Goal: Task Accomplishment & Management: Use online tool/utility

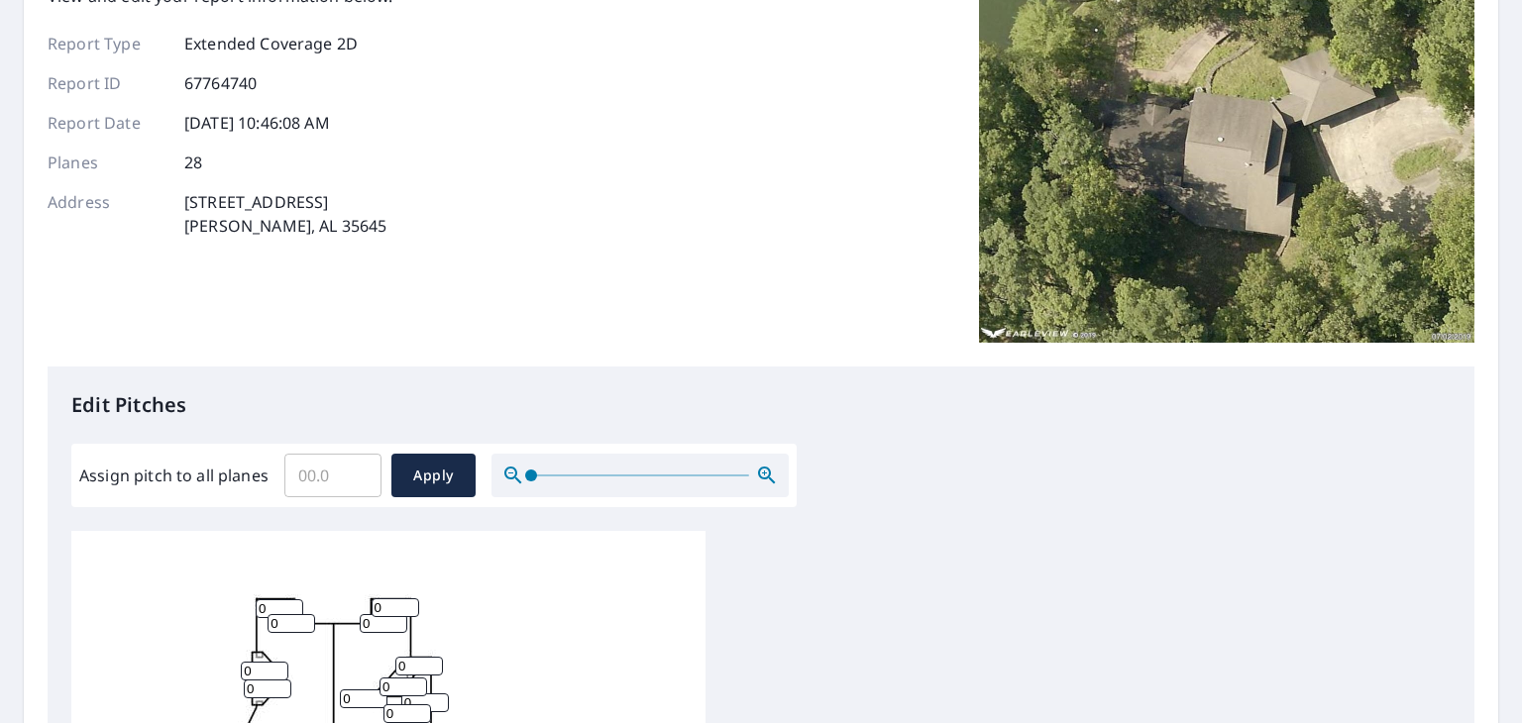
scroll to position [166, 0]
click at [306, 477] on input "Assign pitch to all planes" at bounding box center [332, 474] width 97 height 55
type input "6"
click at [427, 463] on span "Apply" at bounding box center [433, 475] width 53 height 25
type input "6"
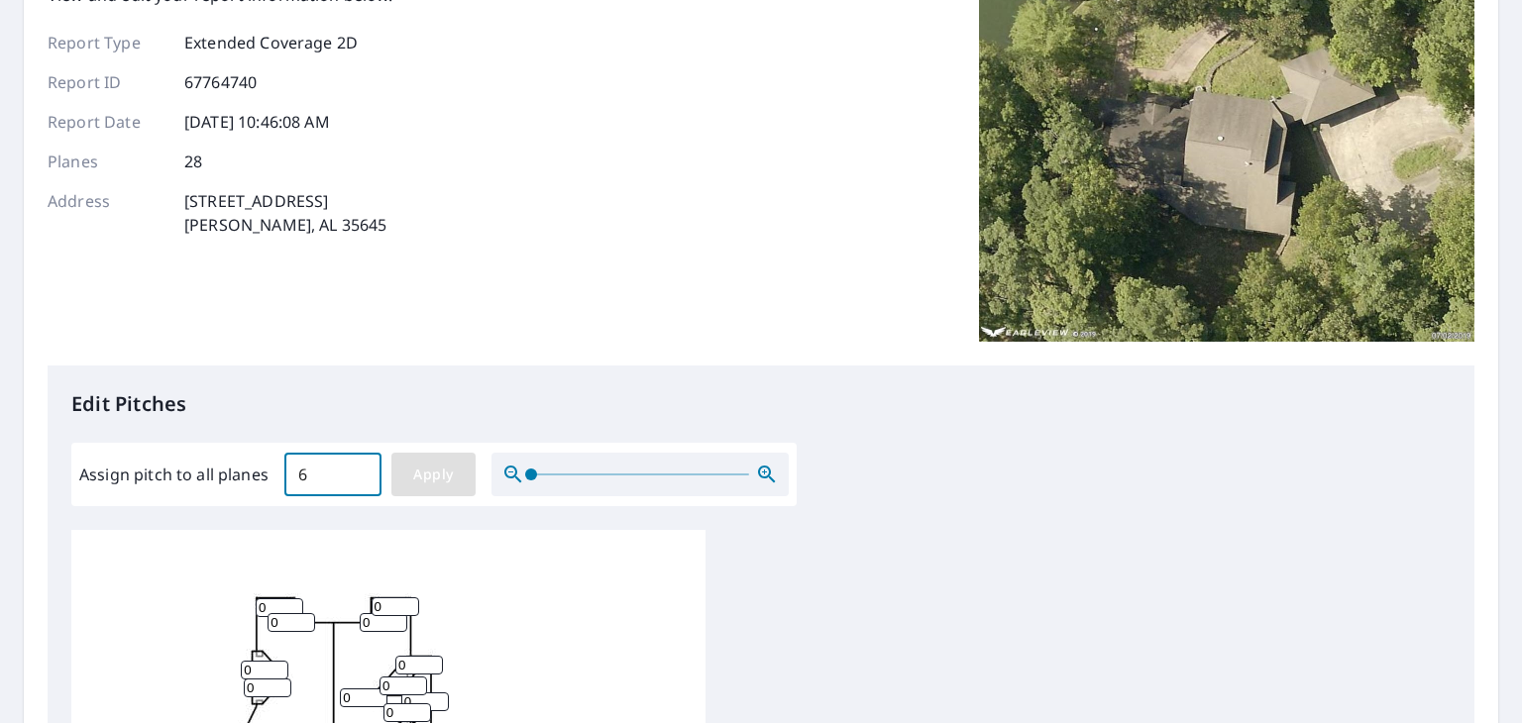
type input "6"
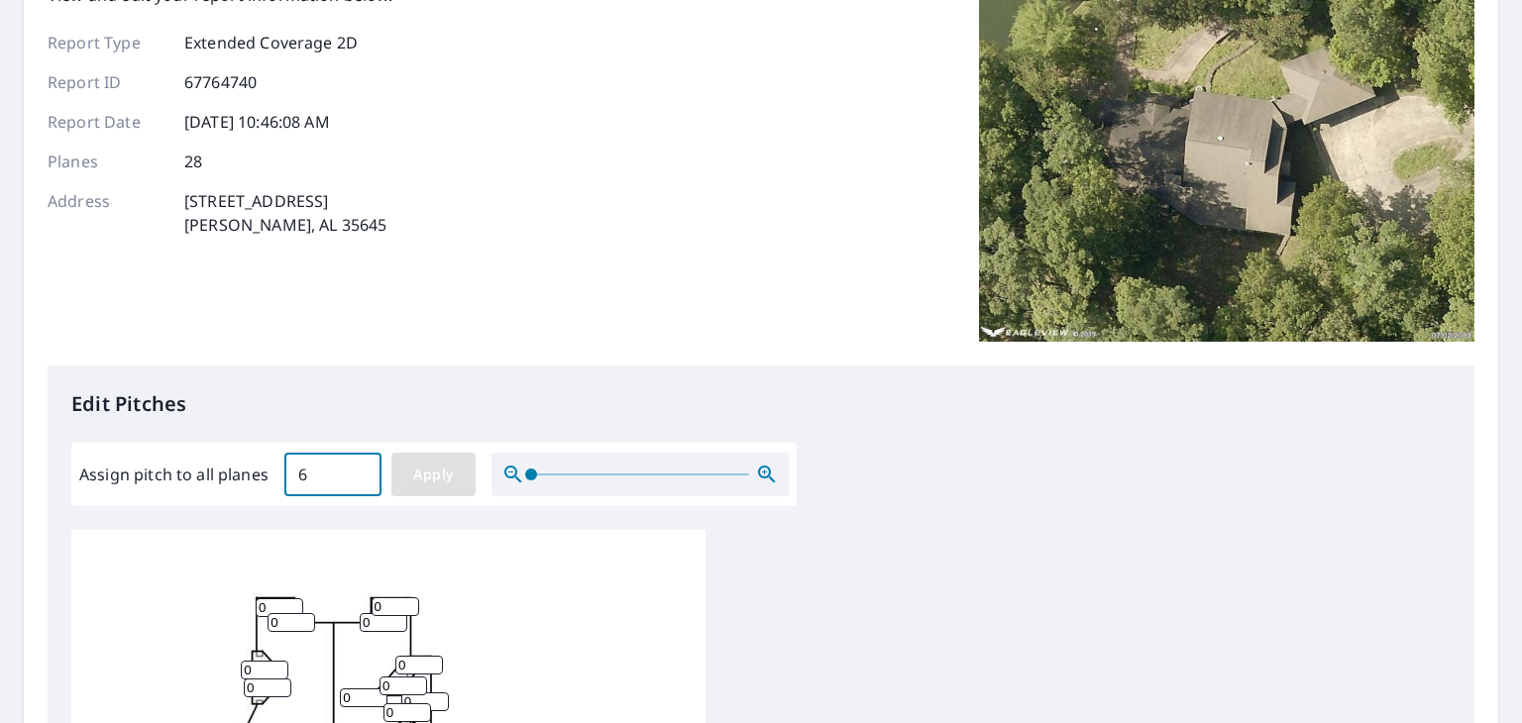
type input "6"
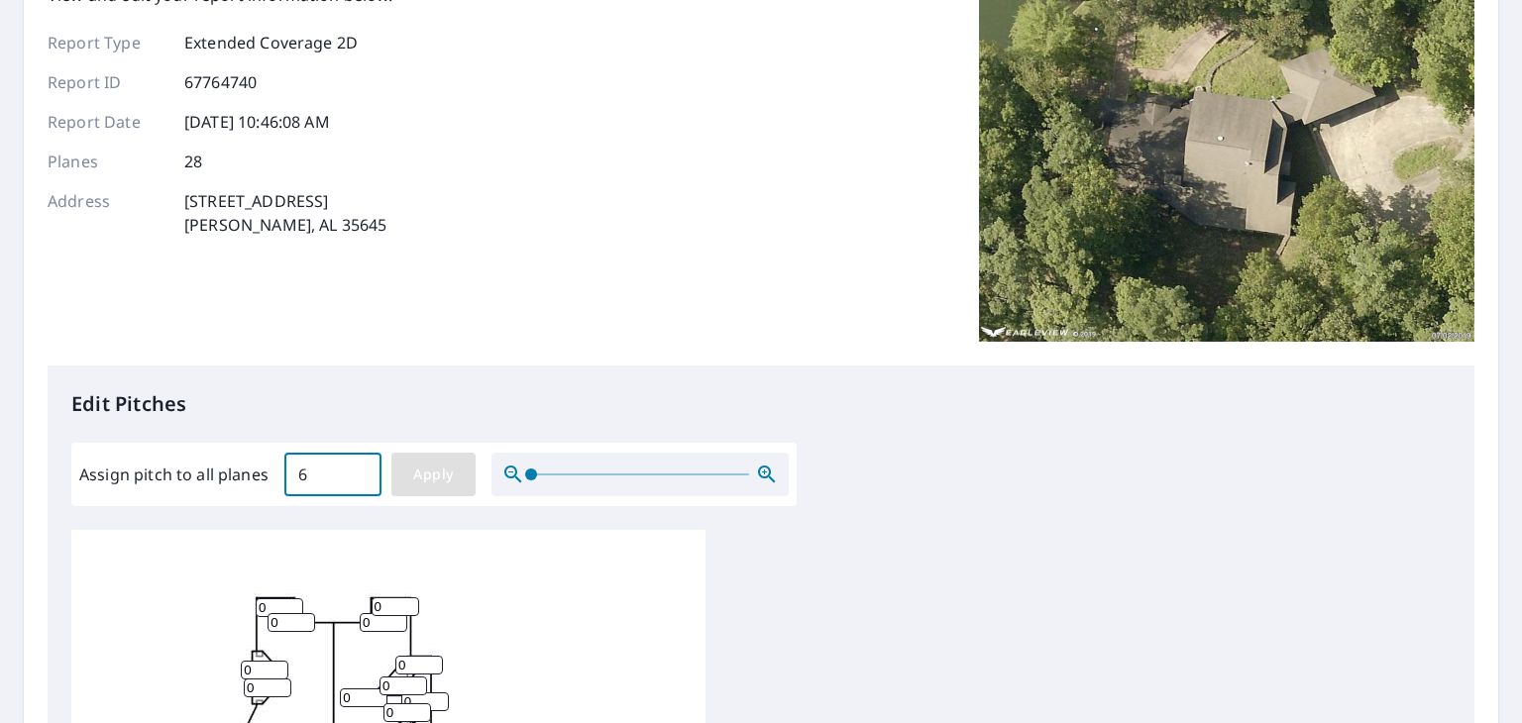
type input "6"
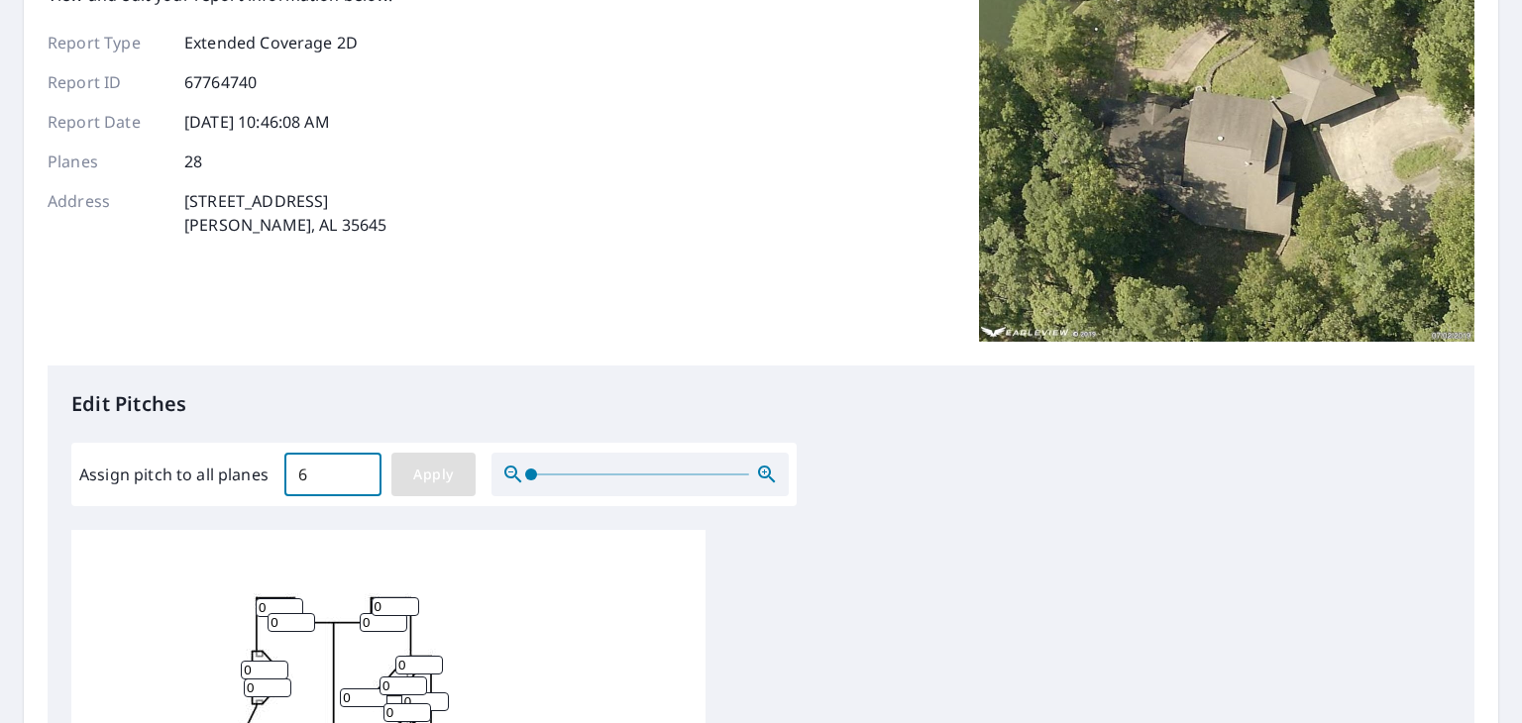
type input "6"
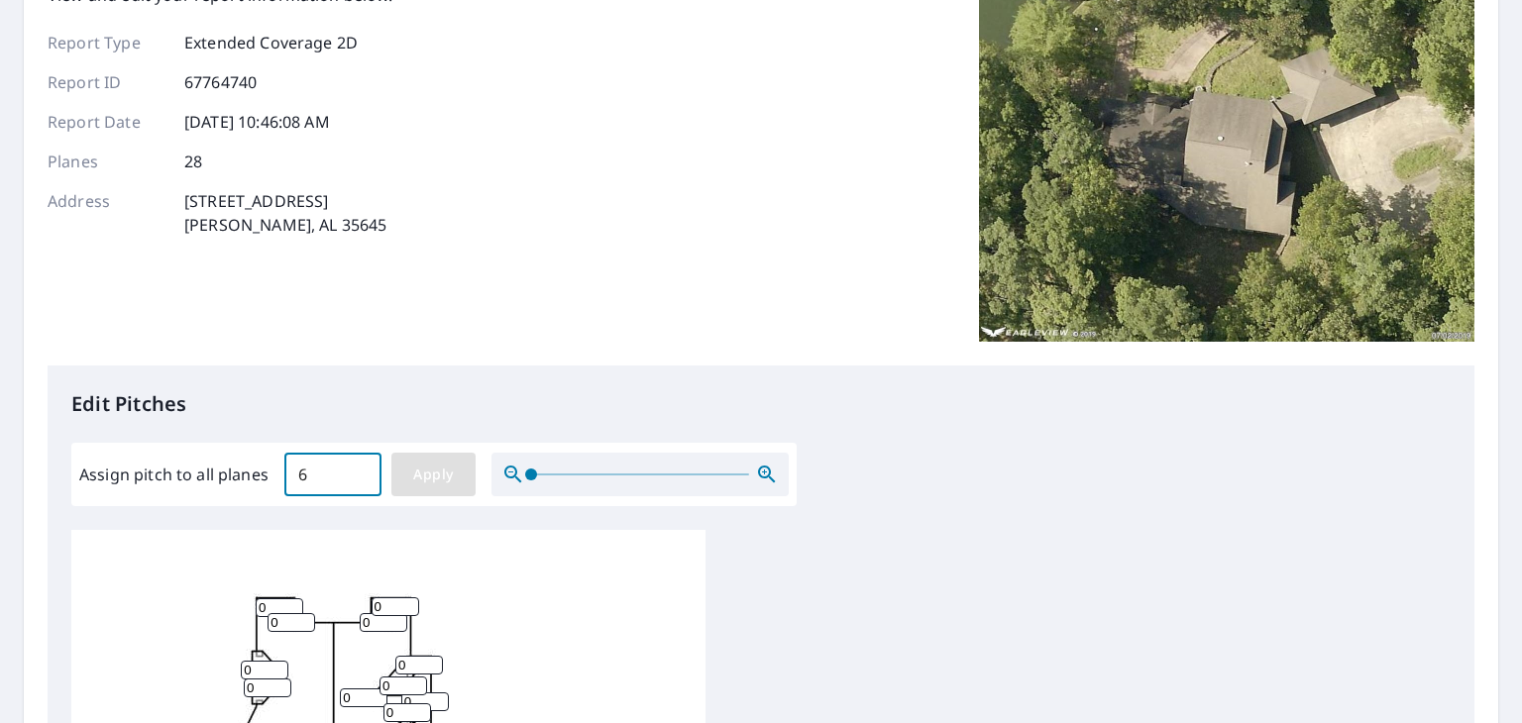
type input "6"
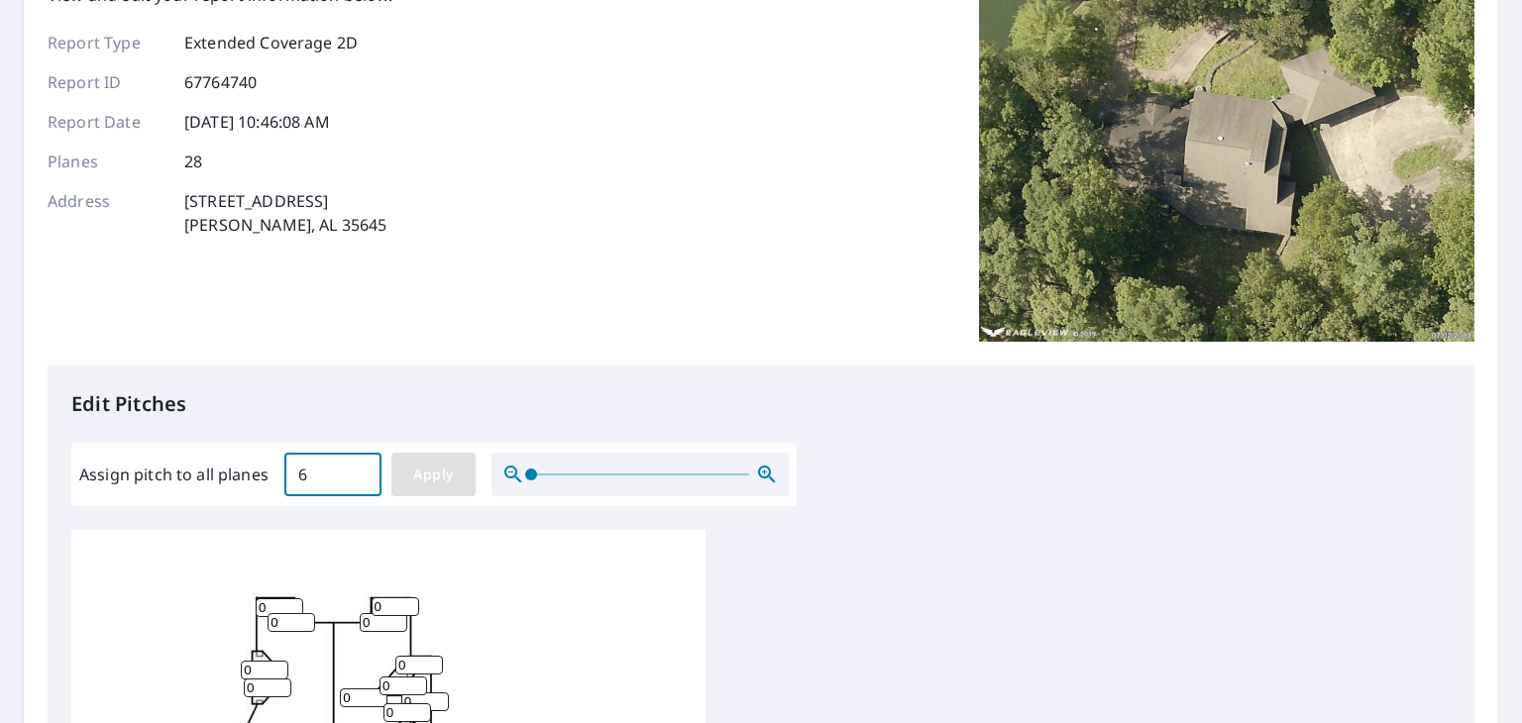
type input "6"
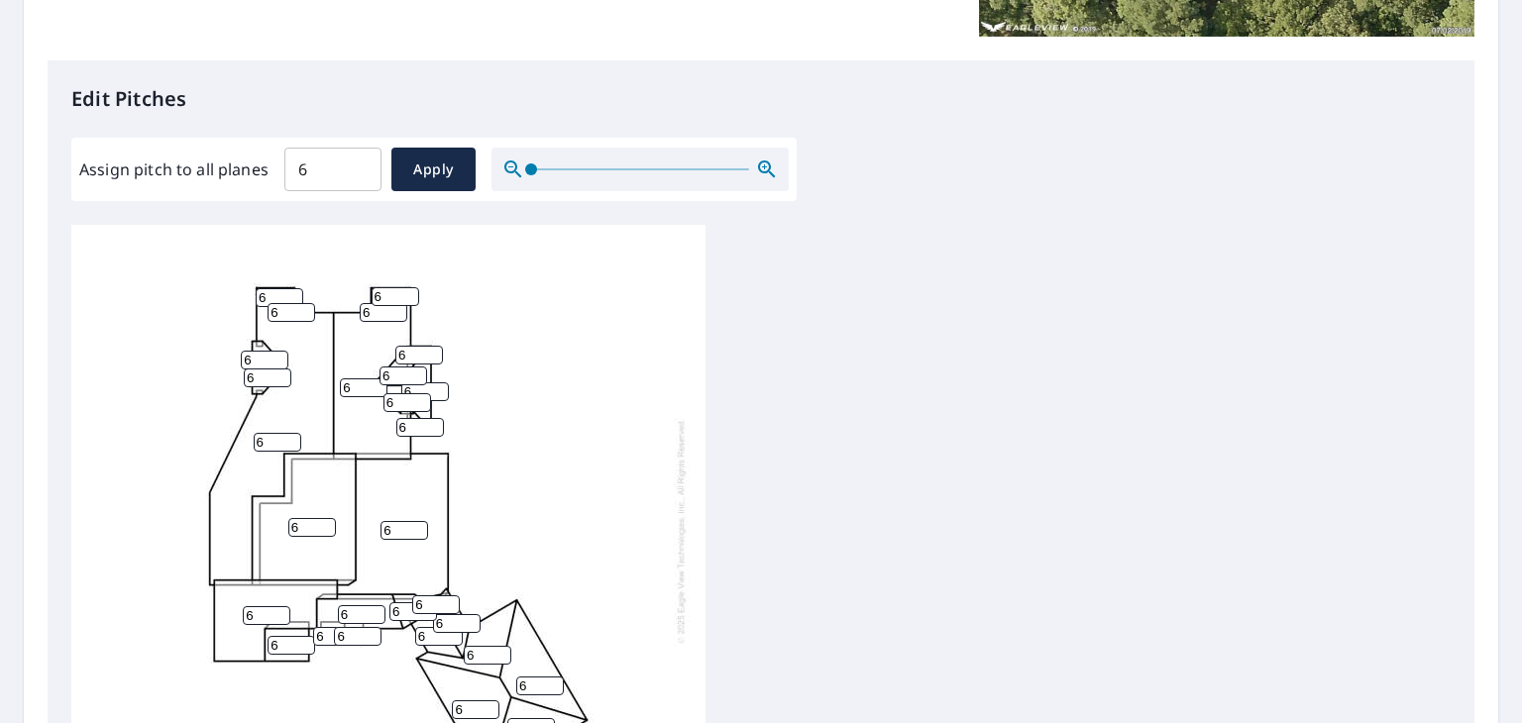
scroll to position [20, 0]
click at [848, 509] on div "6 6 6 6 6 6 6 6 6 6 6 6 6 6 6 6 6 6 6 6 6 6 6 6 6 6 6 6" at bounding box center [760, 536] width 1379 height 622
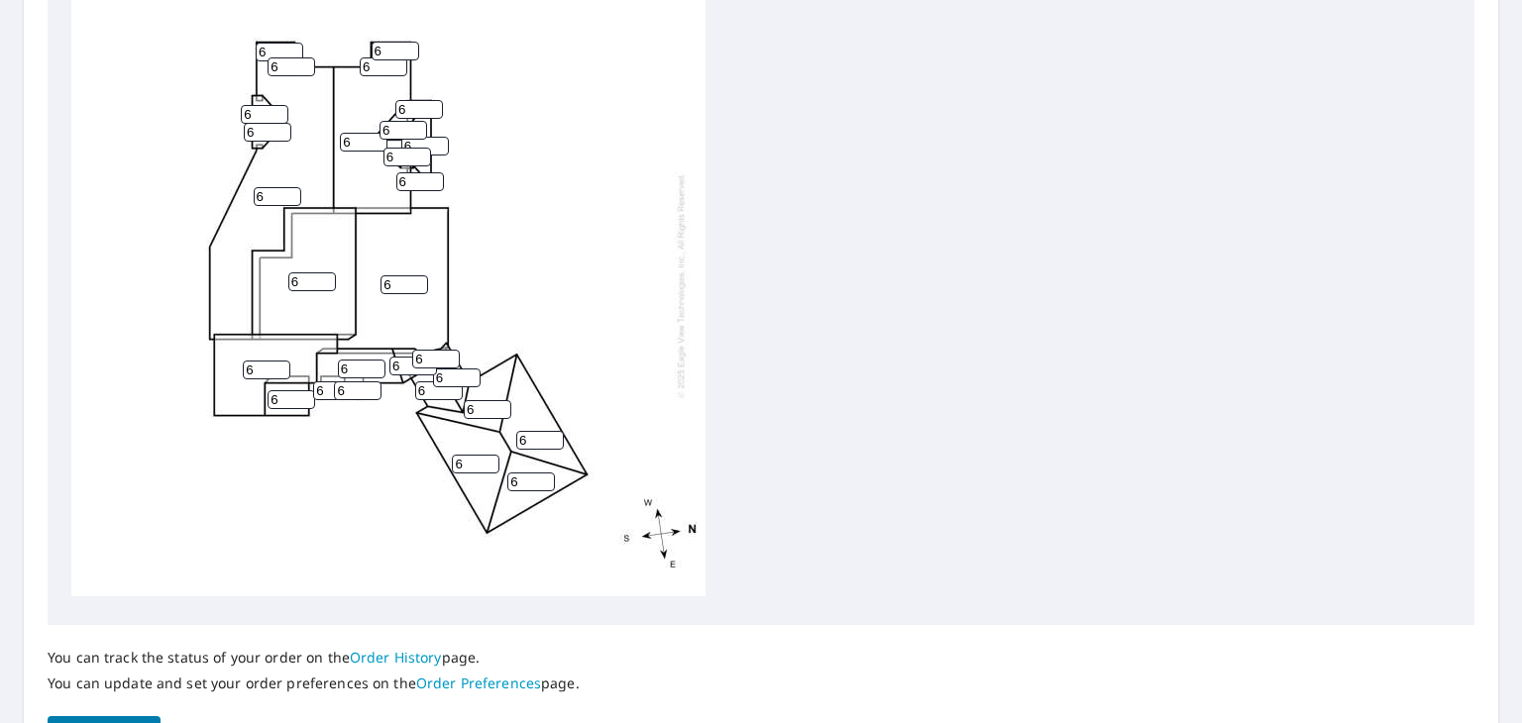
scroll to position [843, 0]
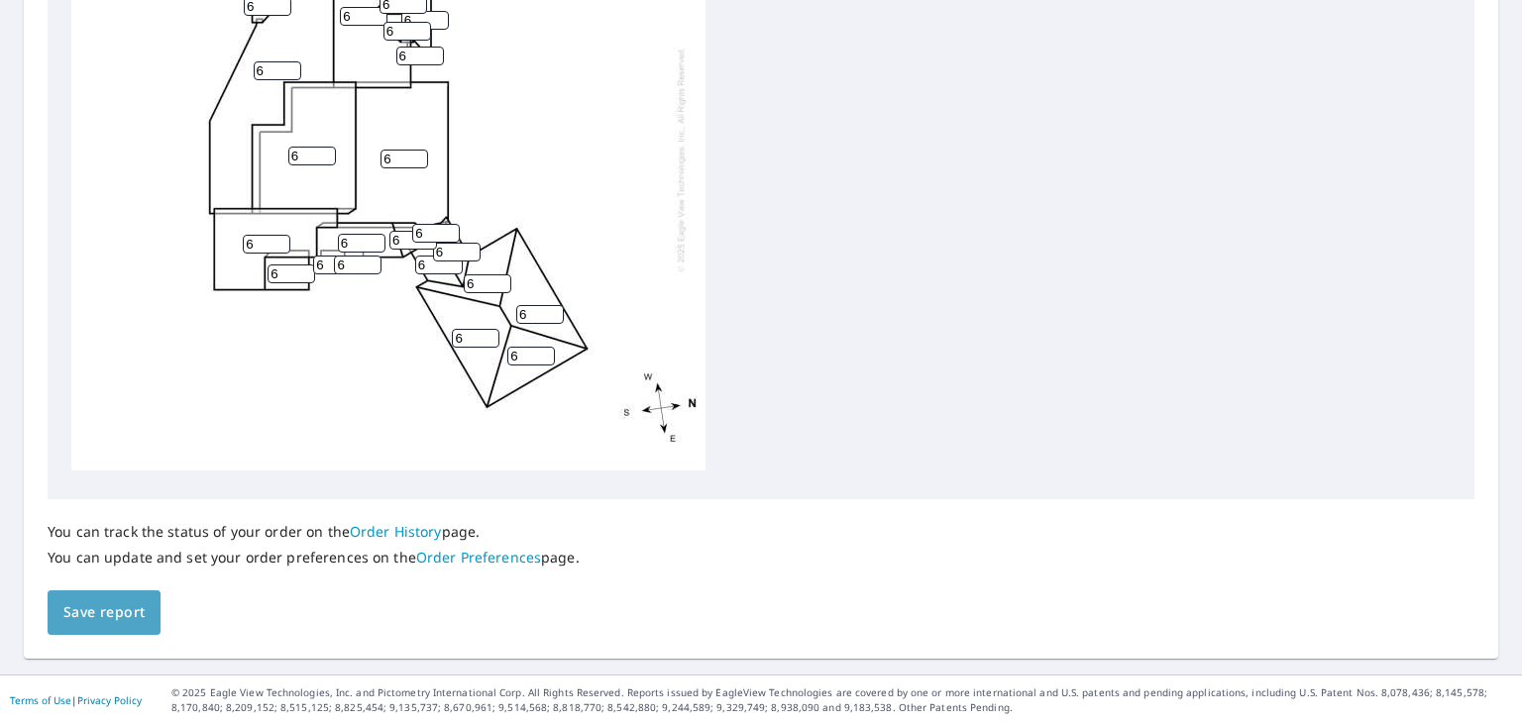
click at [132, 614] on span "Save report" at bounding box center [103, 612] width 81 height 25
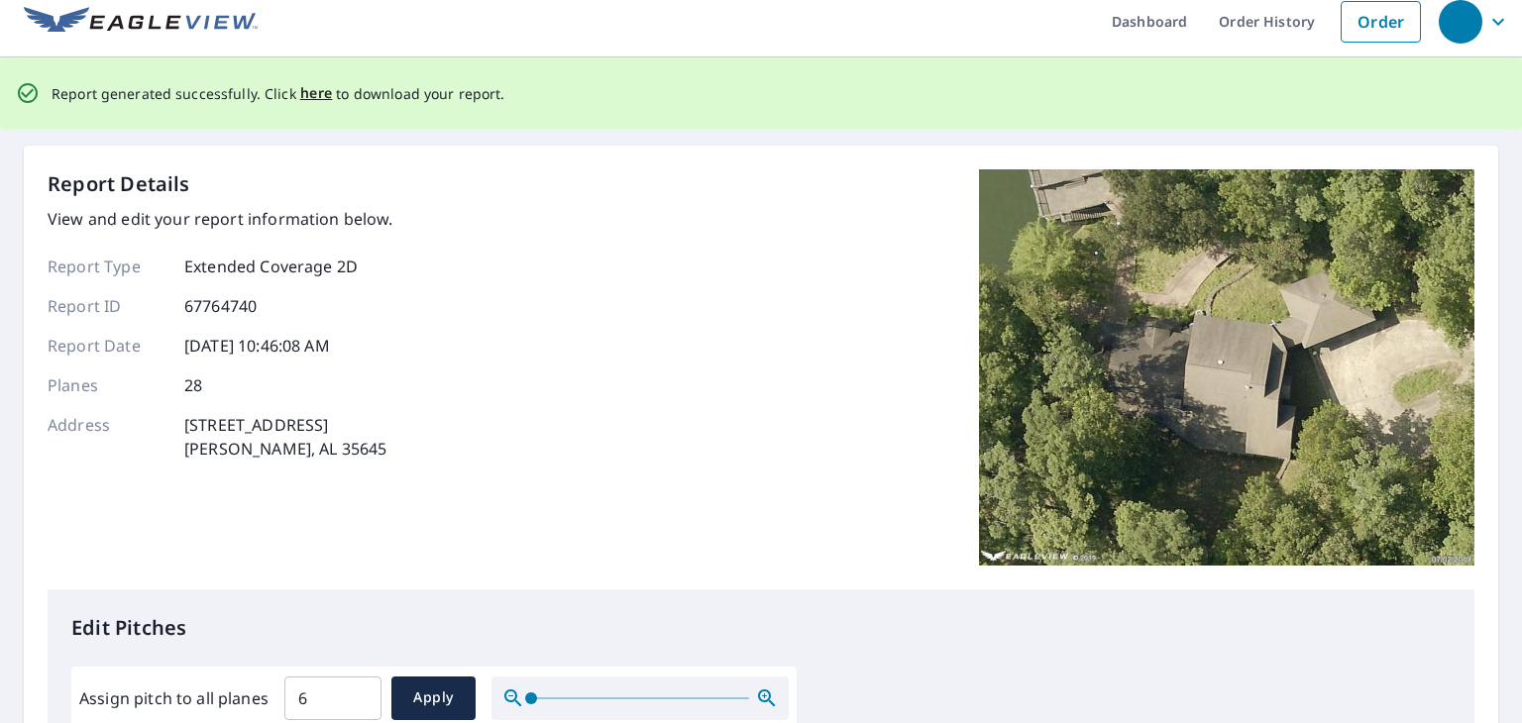
scroll to position [0, 0]
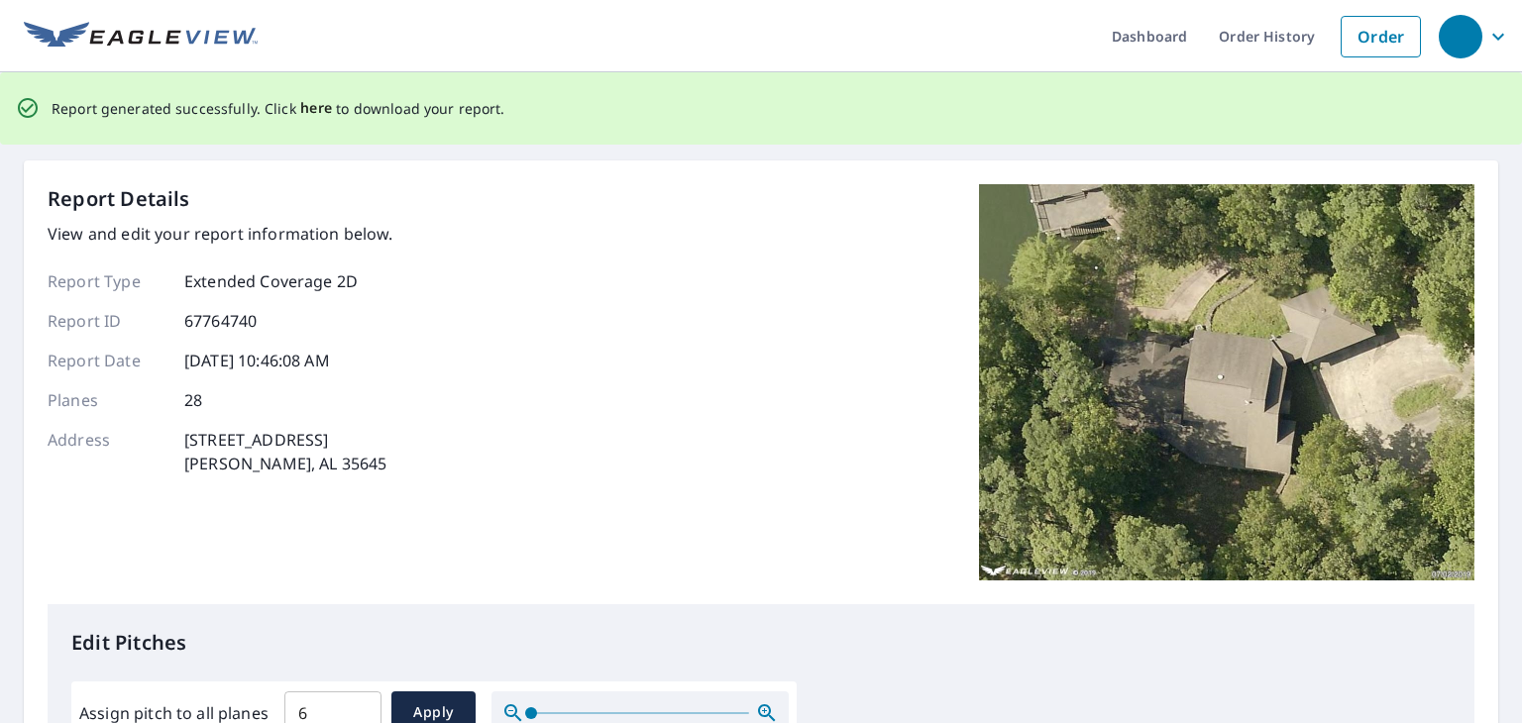
click at [305, 108] on span "here" at bounding box center [316, 108] width 33 height 25
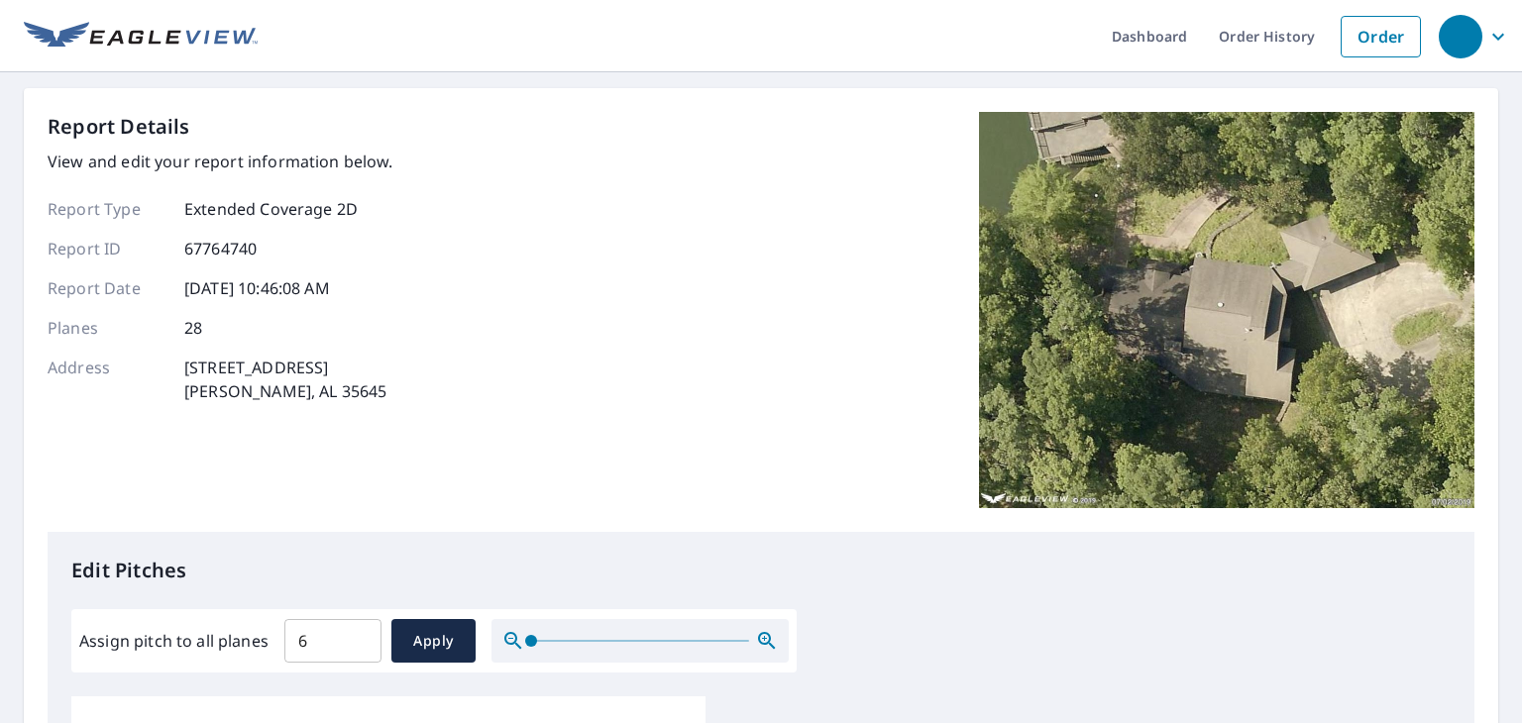
click at [321, 645] on input "6" at bounding box center [332, 640] width 97 height 55
type input "5"
click at [400, 634] on button "Apply" at bounding box center [433, 641] width 84 height 44
type input "5"
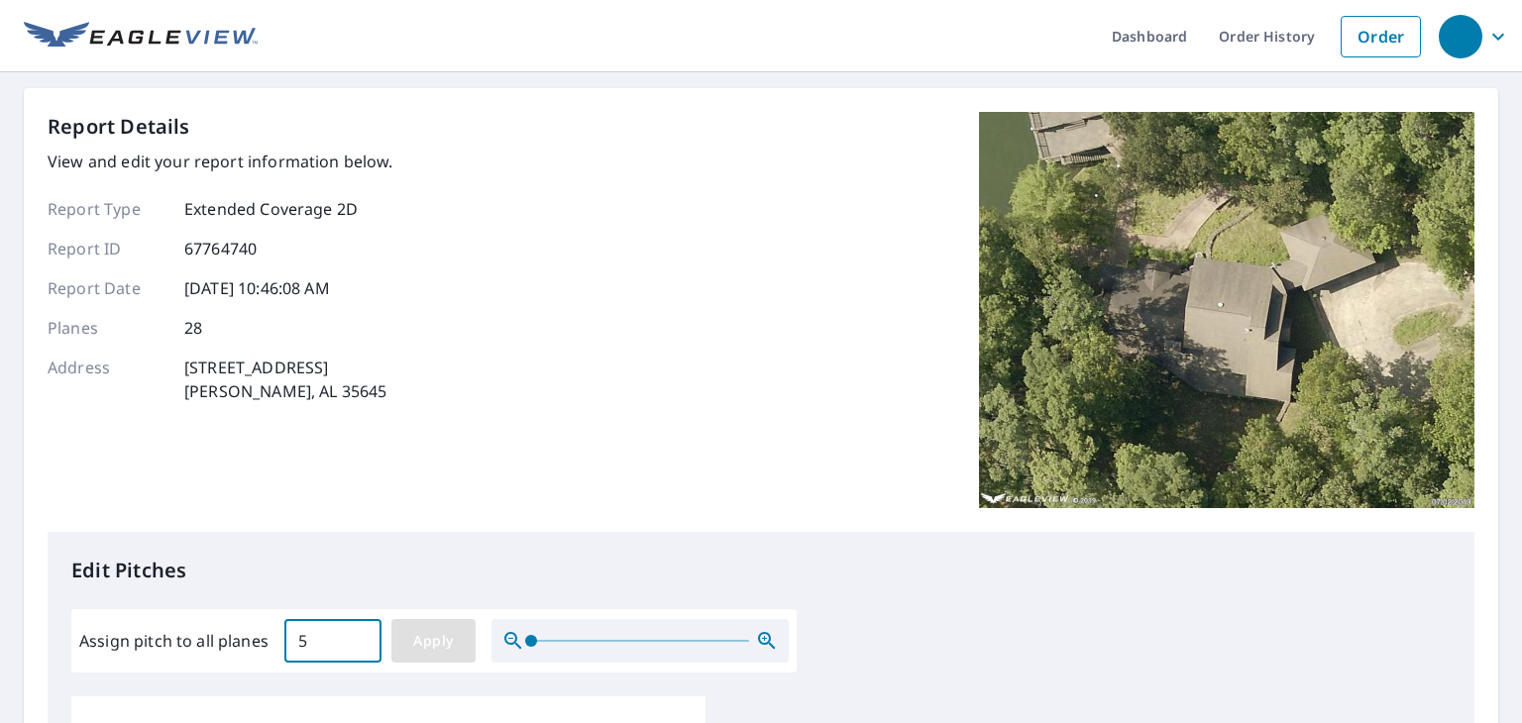
type input "5"
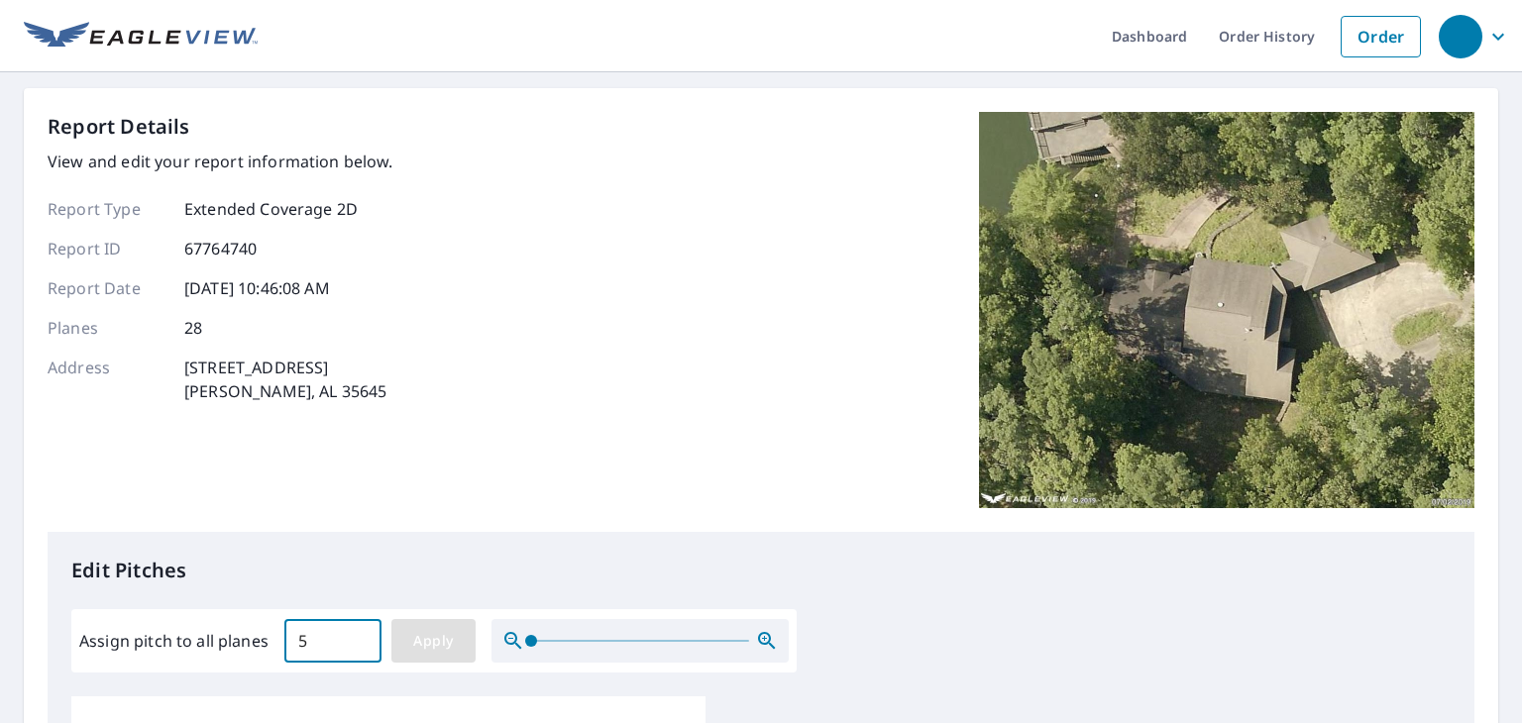
type input "5"
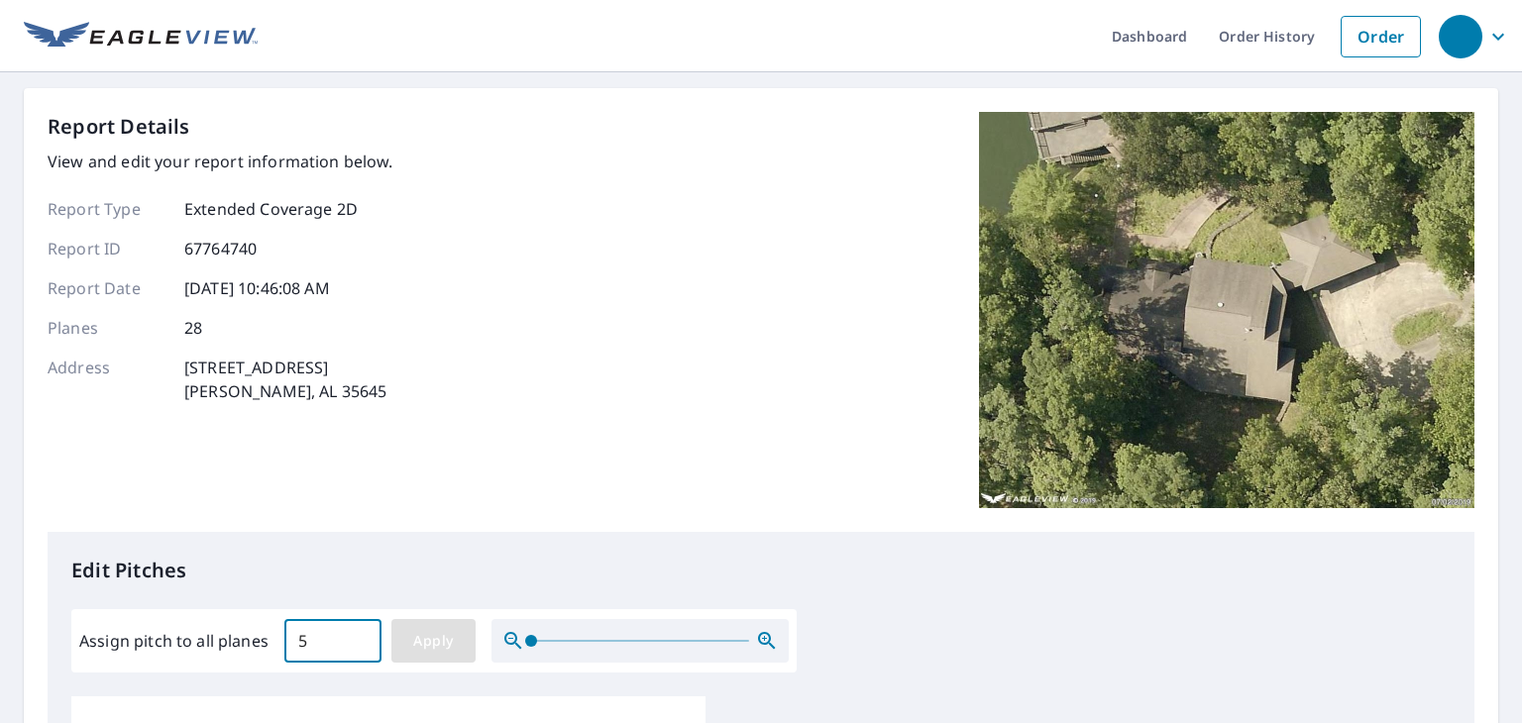
type input "5"
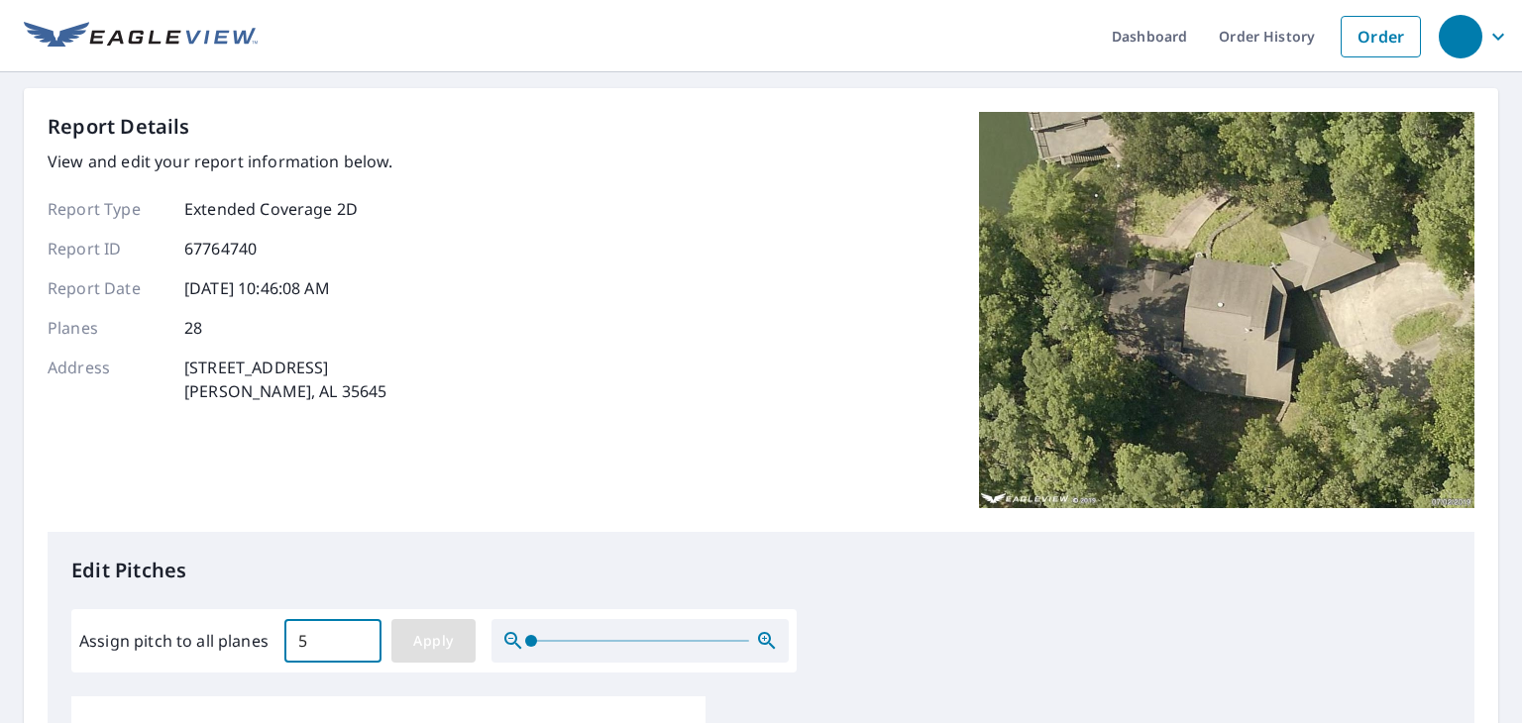
type input "5"
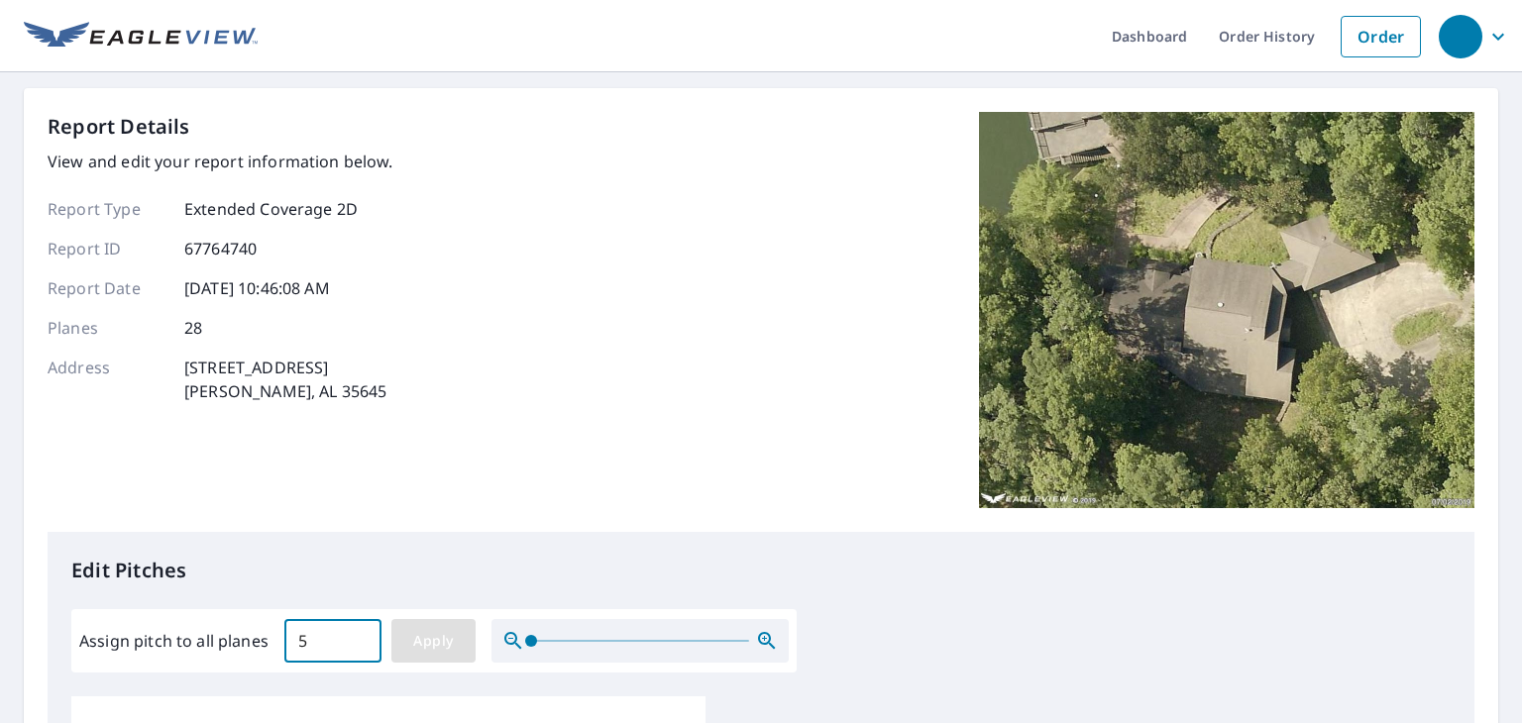
type input "5"
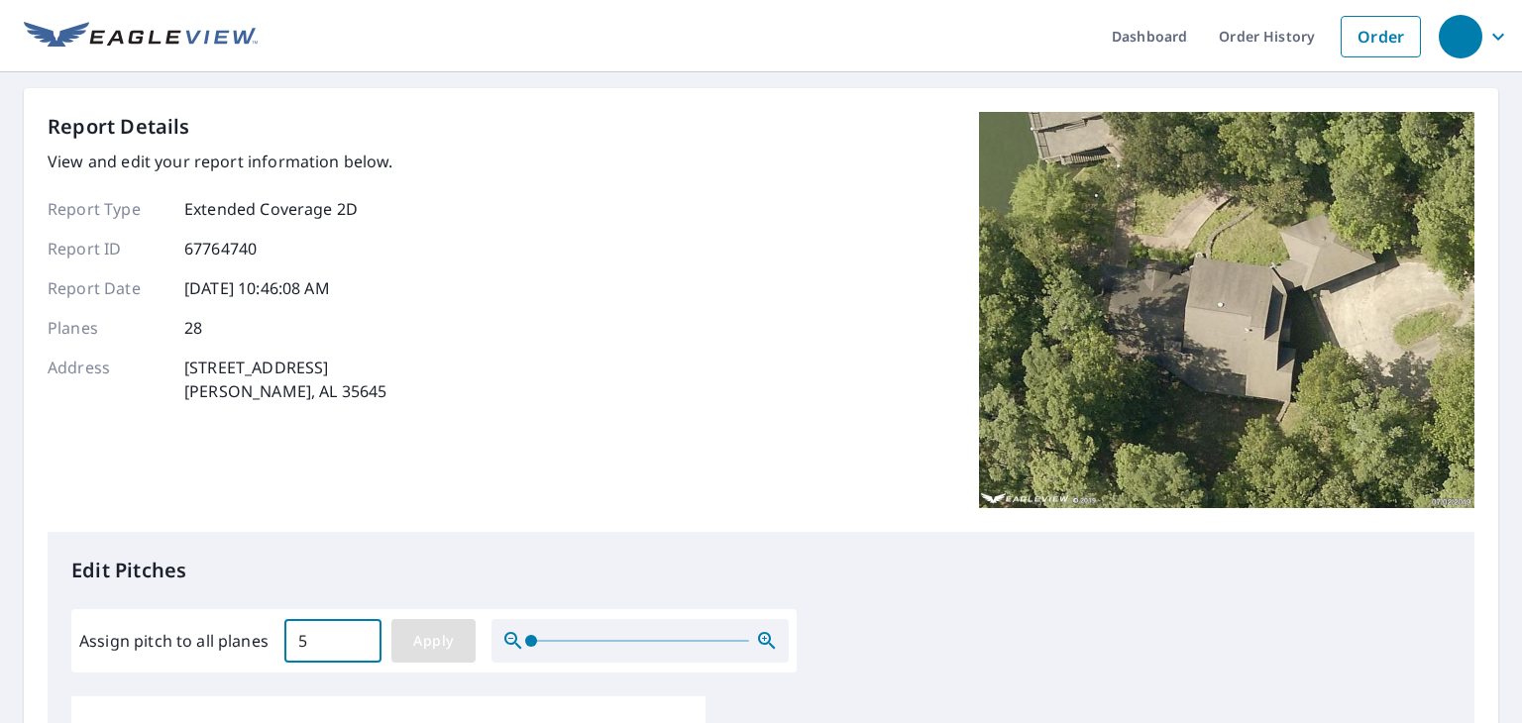
type input "5"
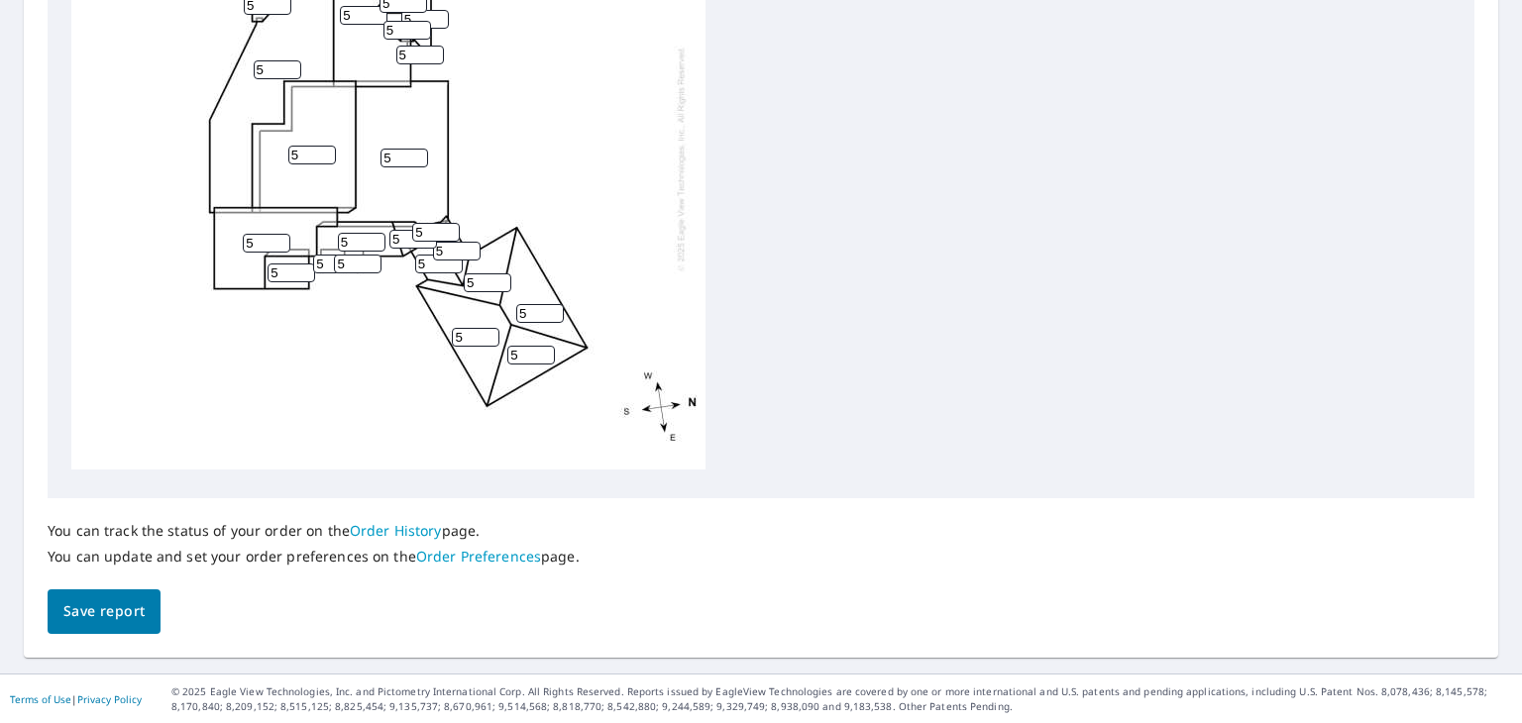
scroll to position [844, 0]
click at [108, 596] on button "Save report" at bounding box center [104, 612] width 113 height 45
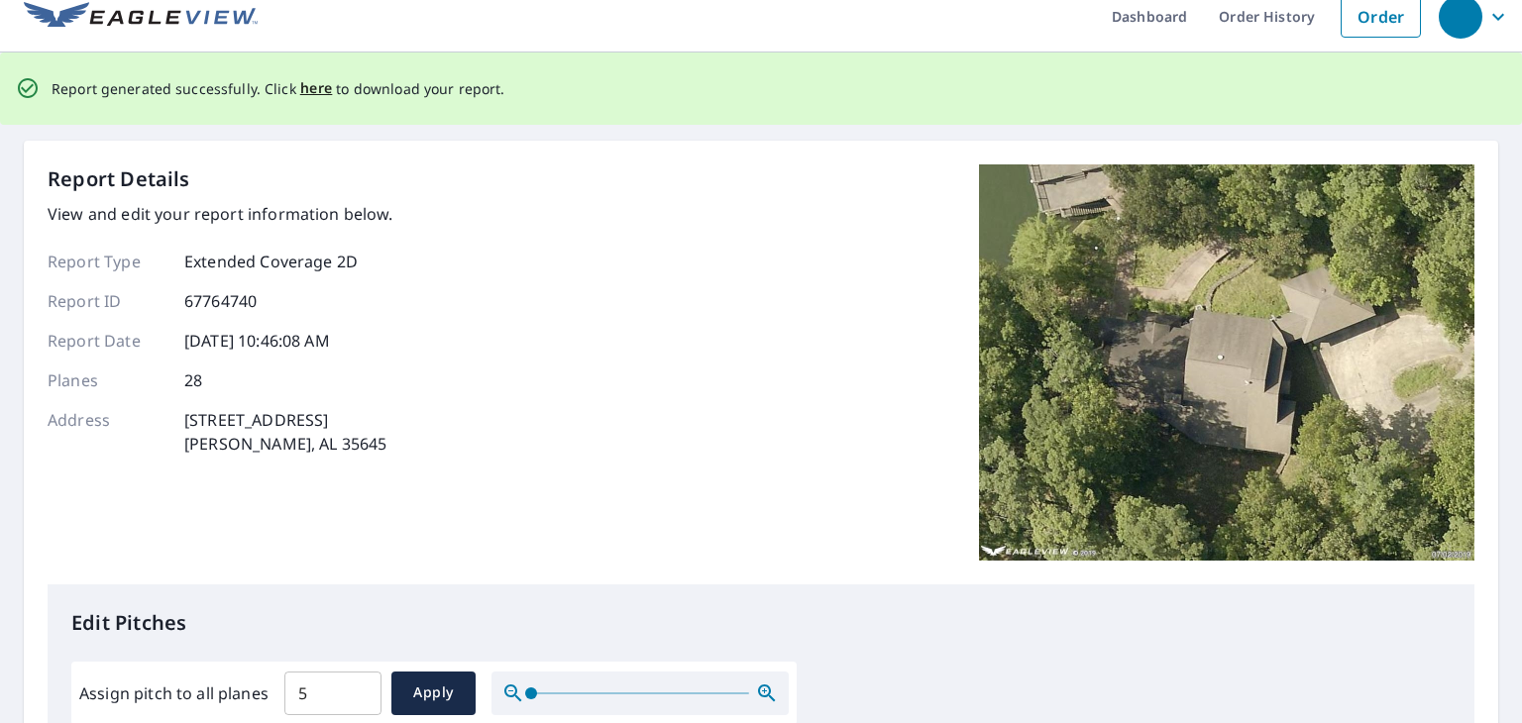
scroll to position [0, 0]
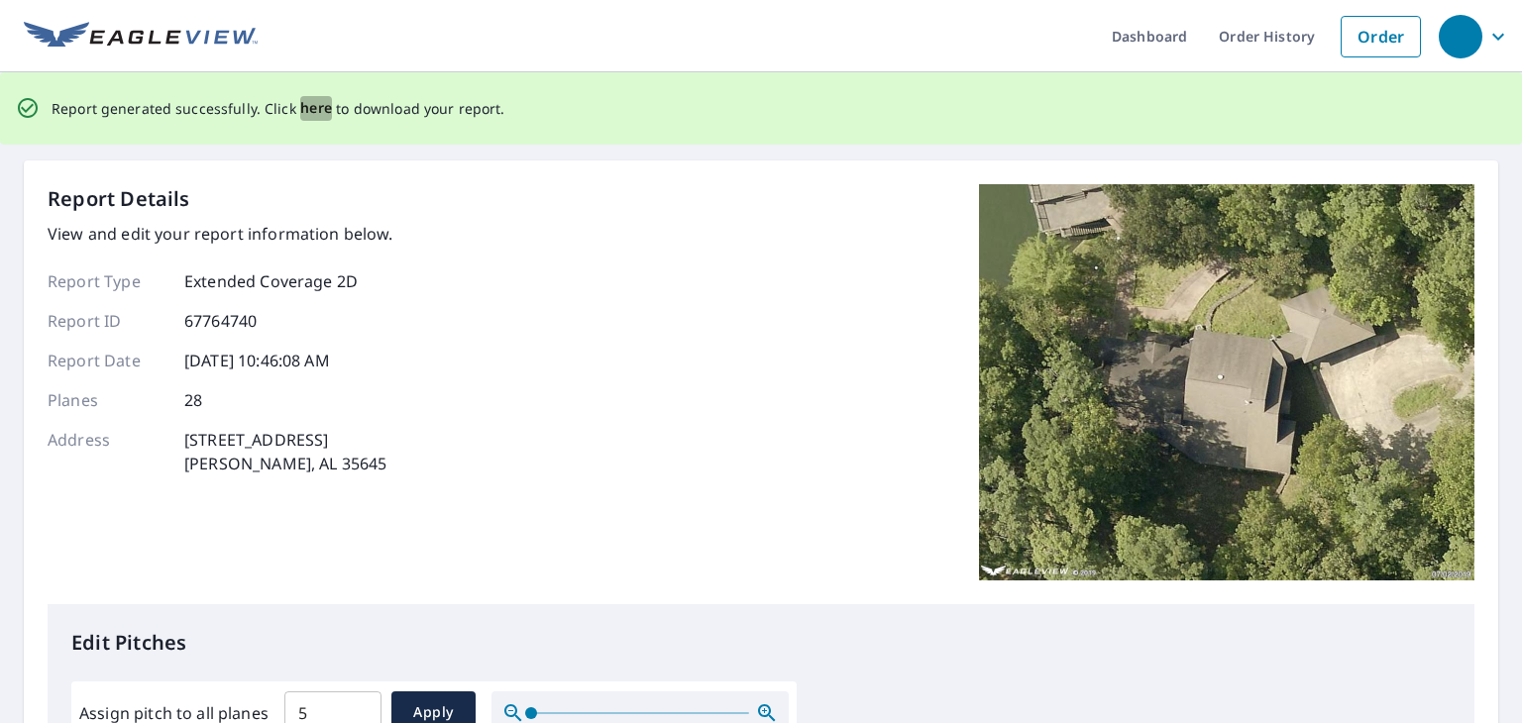
click at [313, 106] on span "here" at bounding box center [316, 108] width 33 height 25
